Goal: Information Seeking & Learning: Learn about a topic

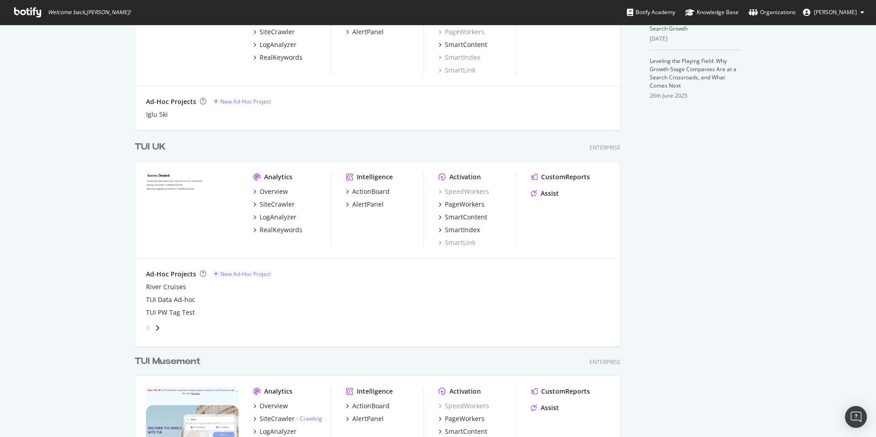
scroll to position [315, 0]
click at [149, 143] on div "TUI UK" at bounding box center [150, 146] width 31 height 13
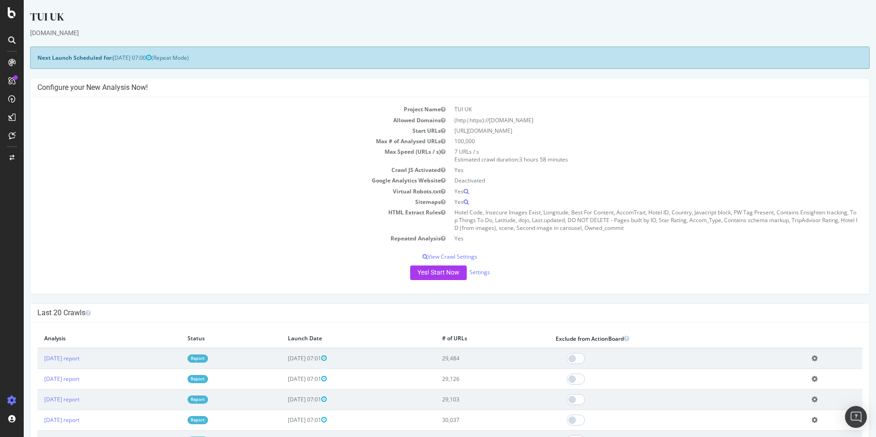
click at [208, 359] on link "Report" at bounding box center [198, 358] width 21 height 8
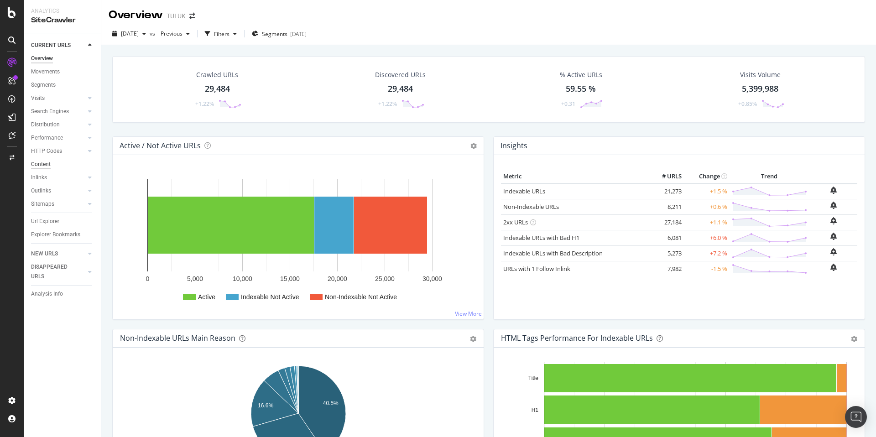
click at [44, 166] on div "Content" at bounding box center [41, 165] width 20 height 10
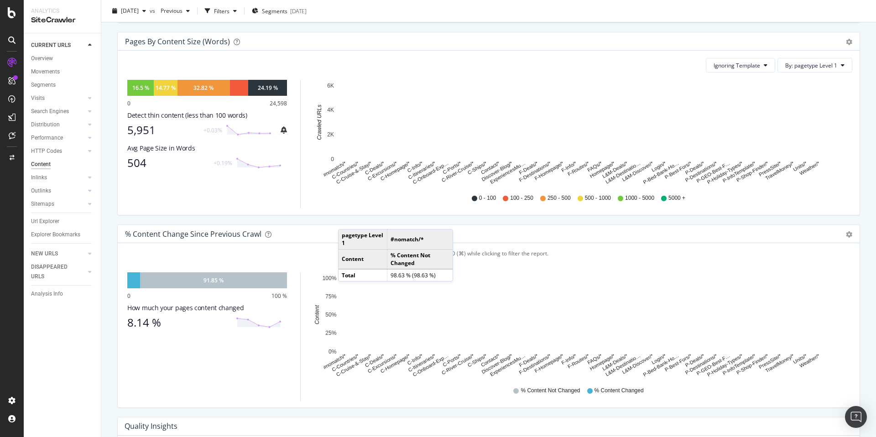
scroll to position [314, 0]
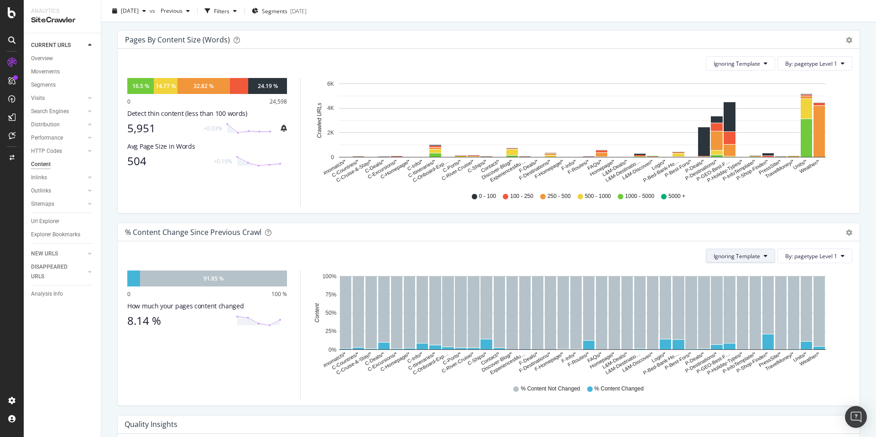
click at [747, 257] on span "Ignoring Template" at bounding box center [737, 256] width 47 height 8
click at [641, 246] on div "Ignoring Template By: pagetype Level 1 Hold CMD (⌘) while clicking to filter th…" at bounding box center [489, 323] width 742 height 164
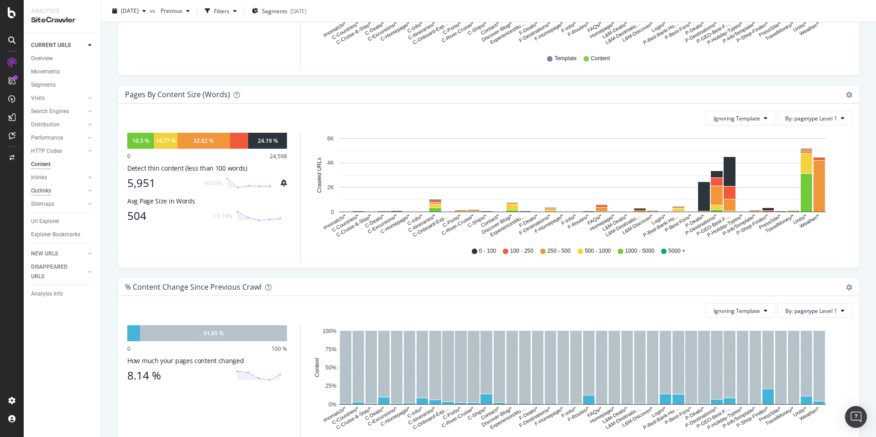
scroll to position [251, 0]
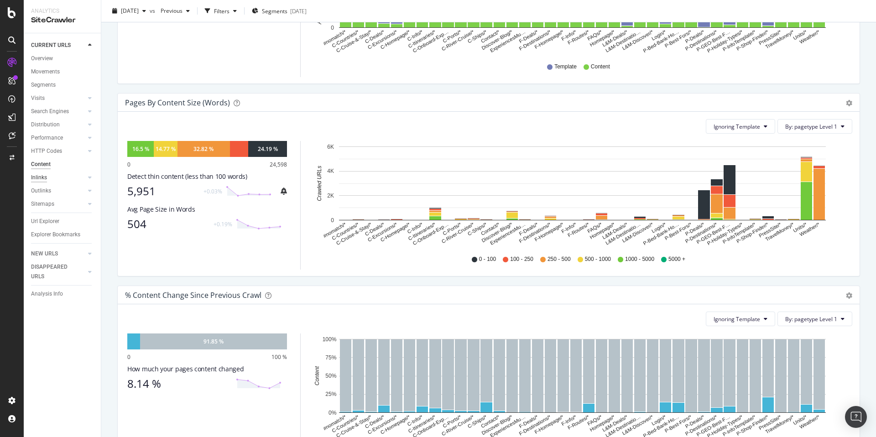
click at [42, 176] on div "Inlinks" at bounding box center [39, 178] width 16 height 10
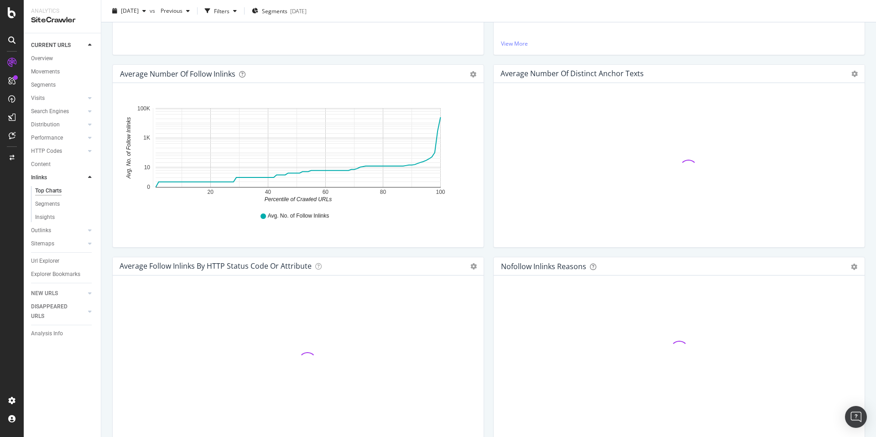
click at [49, 190] on div "Top Charts" at bounding box center [48, 191] width 26 height 10
click at [54, 205] on div "Segments" at bounding box center [47, 204] width 25 height 10
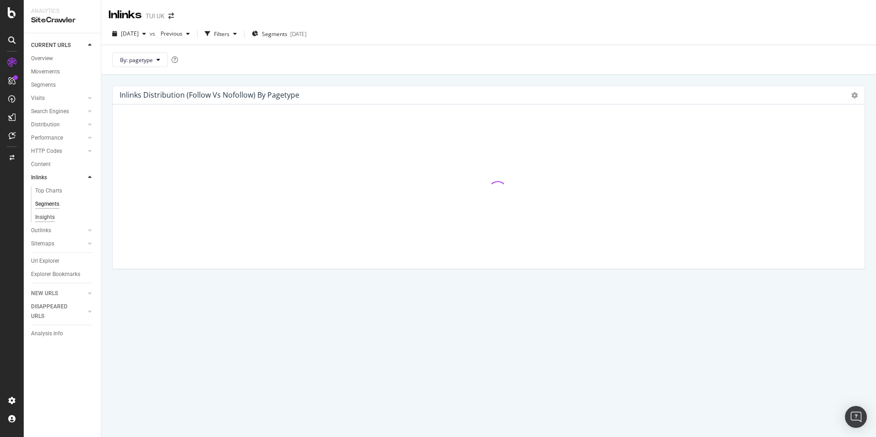
click at [46, 221] on div "Insights" at bounding box center [45, 218] width 20 height 10
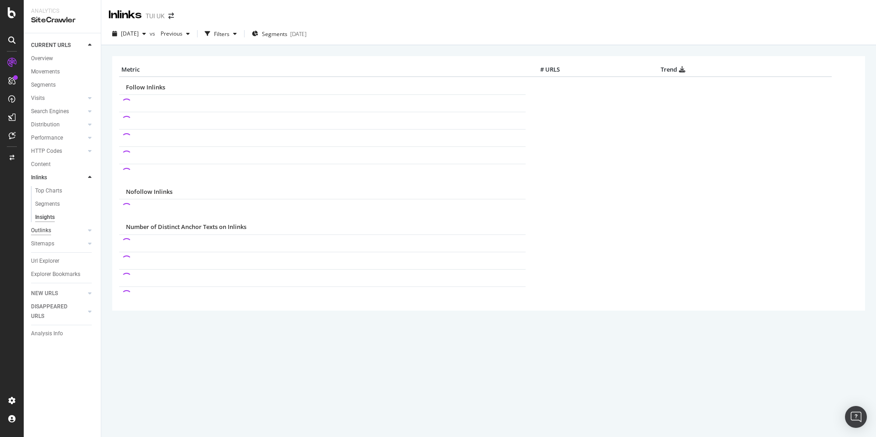
click at [44, 228] on div "Outlinks" at bounding box center [41, 231] width 20 height 10
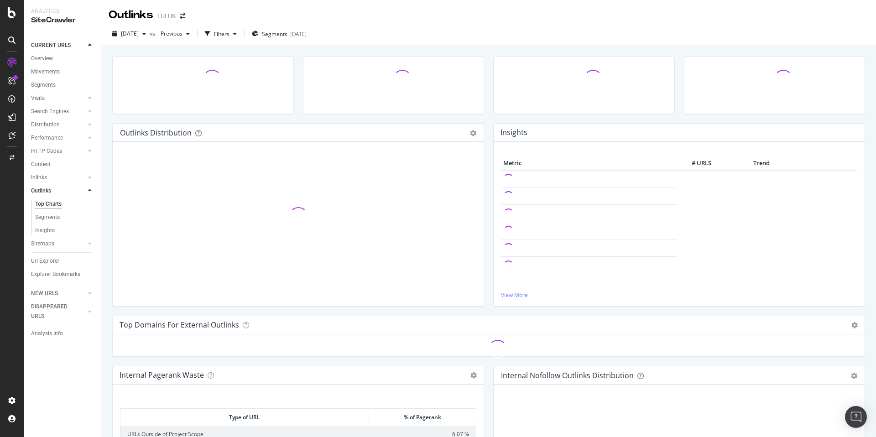
click at [51, 261] on div "Url Explorer" at bounding box center [45, 261] width 28 height 10
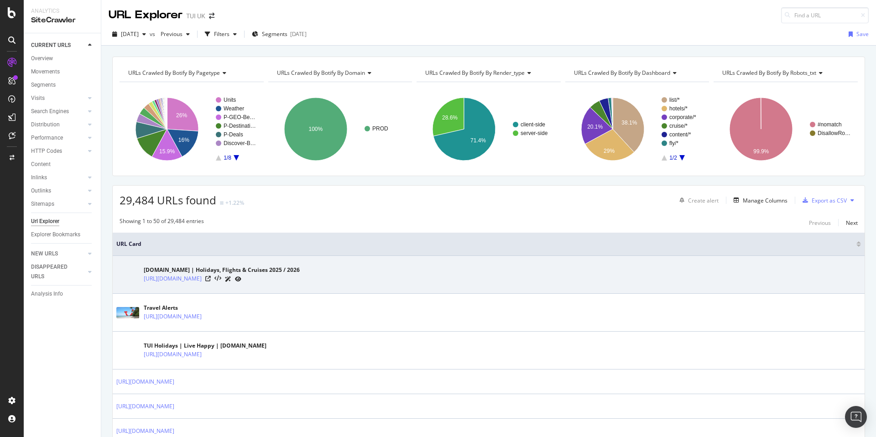
click at [236, 278] on icon at bounding box center [238, 278] width 6 height 5
click at [215, 278] on icon at bounding box center [217, 279] width 7 height 6
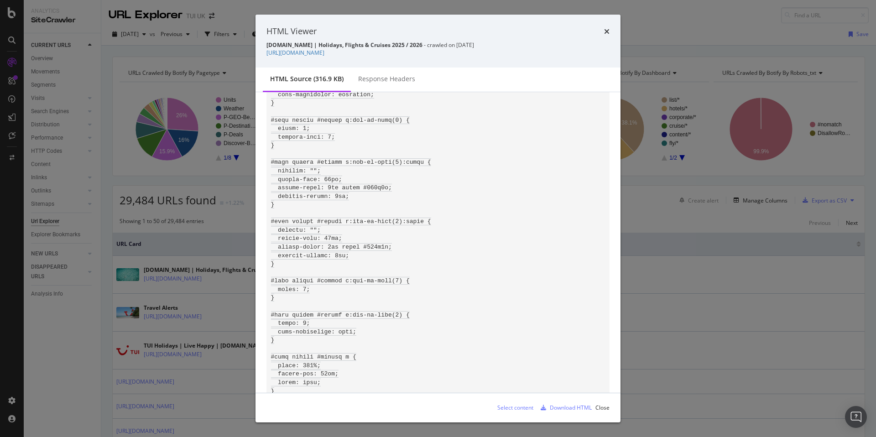
scroll to position [6304, 0]
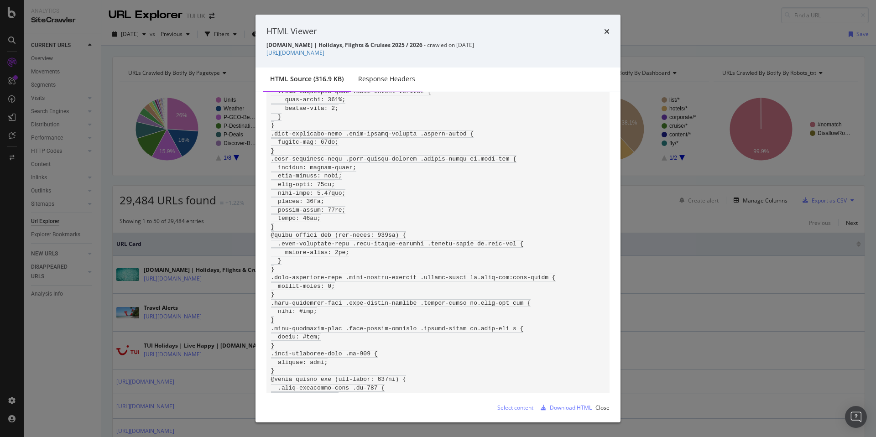
click at [399, 81] on div "Response Headers" at bounding box center [386, 78] width 57 height 9
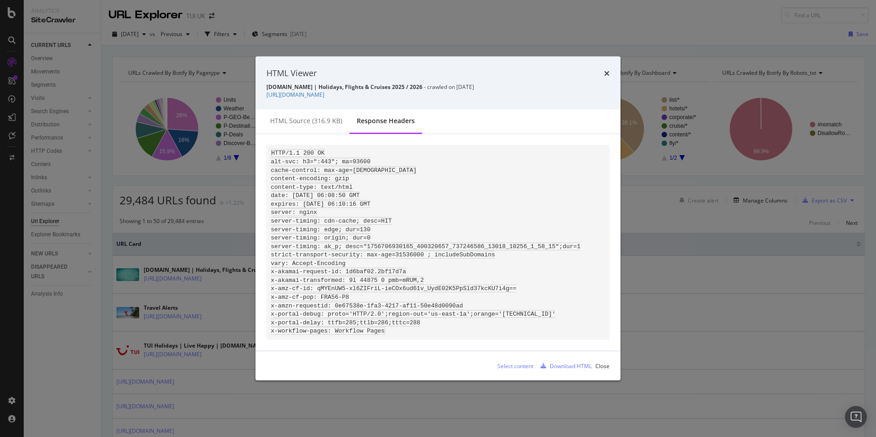
scroll to position [0, 0]
click at [305, 116] on div "HTML source (316.9 KB)" at bounding box center [306, 120] width 72 height 9
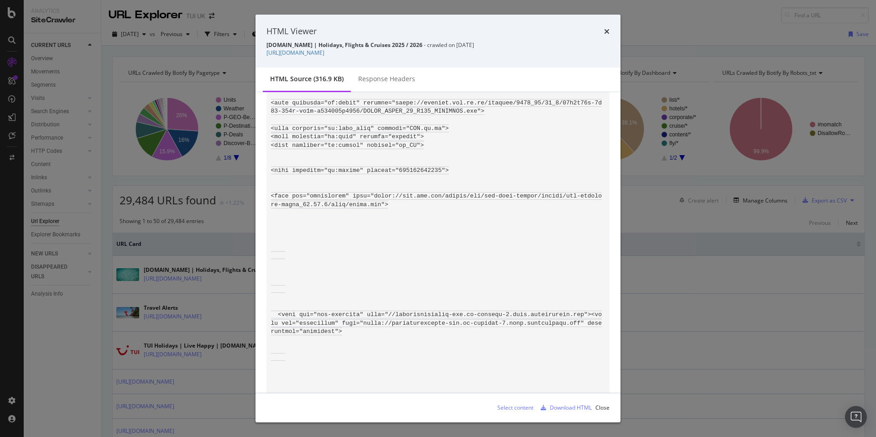
scroll to position [547, 0]
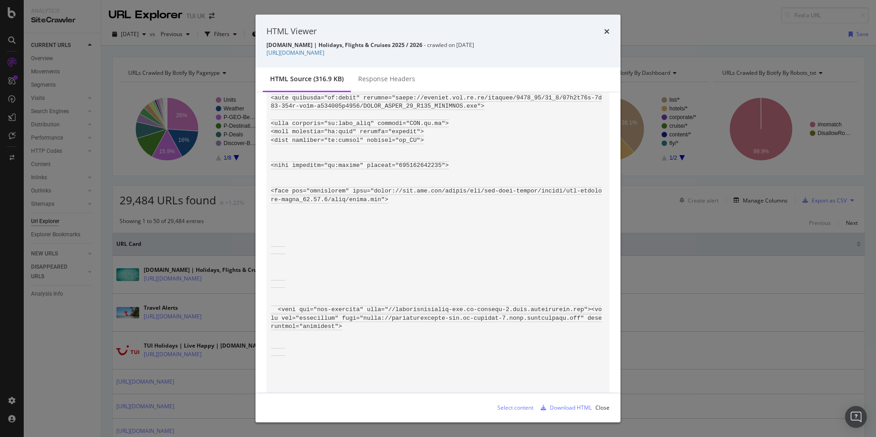
click at [373, 83] on div "Response Headers" at bounding box center [386, 78] width 57 height 9
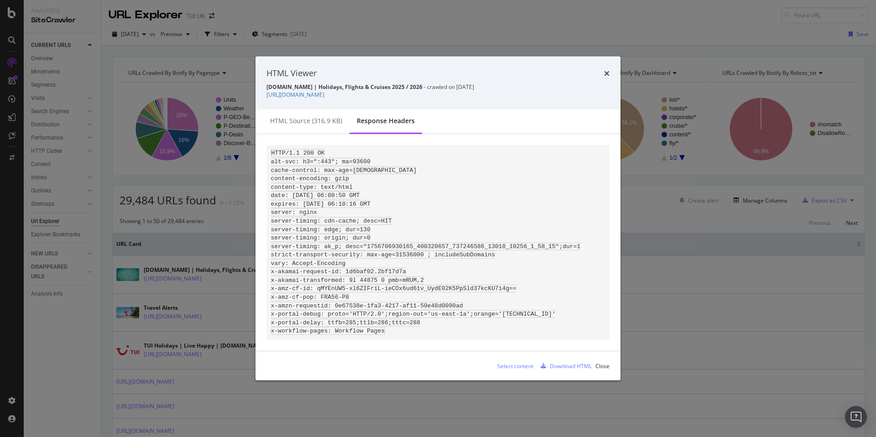
scroll to position [0, 0]
click at [605, 70] on icon "times" at bounding box center [606, 73] width 5 height 7
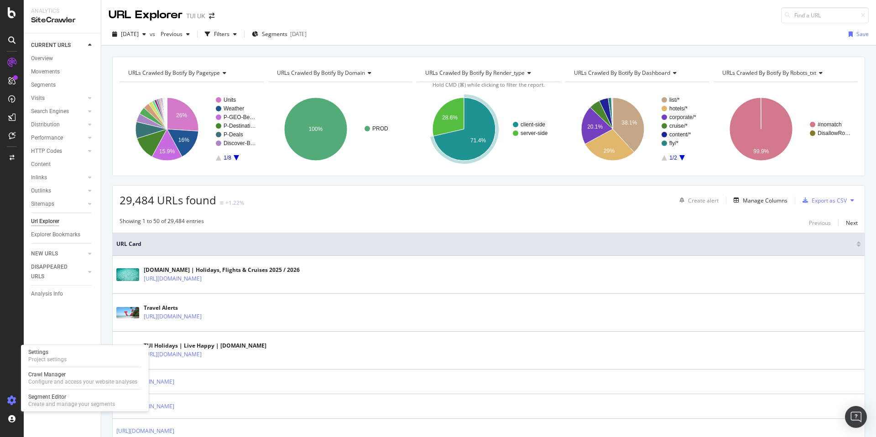
click at [14, 400] on icon at bounding box center [11, 400] width 9 height 9
click at [9, 401] on icon at bounding box center [11, 400] width 9 height 9
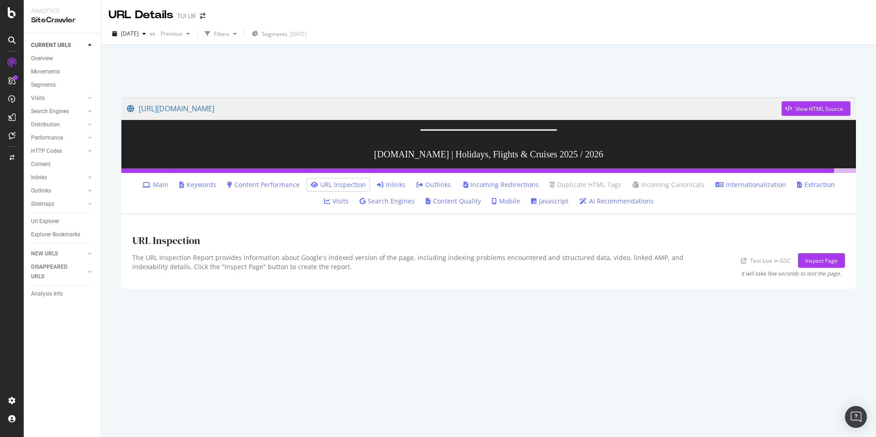
click at [184, 189] on link "Keywords" at bounding box center [197, 184] width 37 height 9
